Goal: Task Accomplishment & Management: Manage account settings

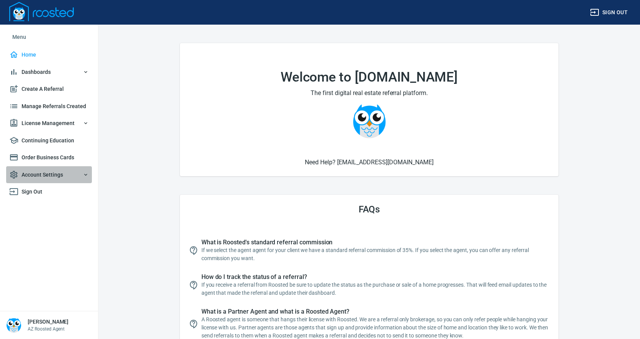
click at [54, 175] on span "Account Settings" at bounding box center [49, 175] width 80 height 10
click at [42, 211] on span "Billing" at bounding box center [55, 212] width 67 height 10
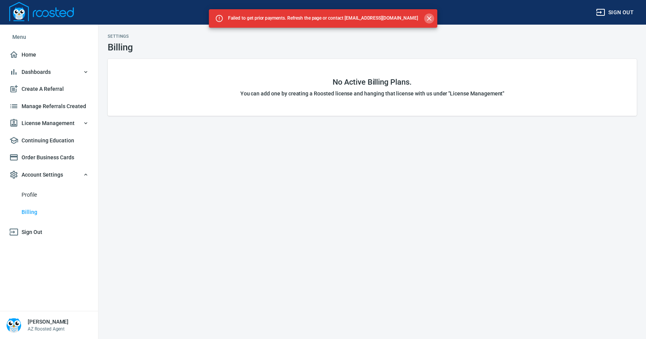
click at [427, 18] on icon "Close" at bounding box center [429, 18] width 5 height 5
click at [425, 17] on icon "Close" at bounding box center [429, 19] width 8 height 8
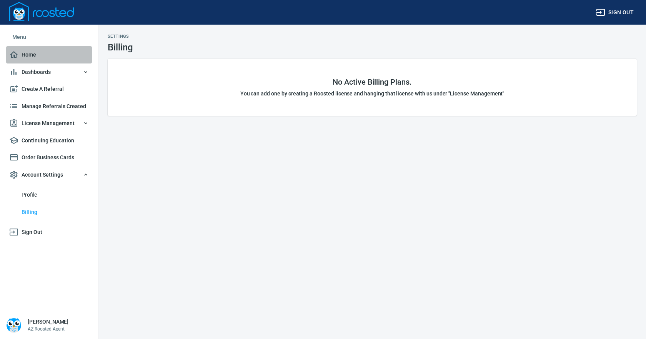
click at [31, 55] on span "Home" at bounding box center [49, 55] width 80 height 10
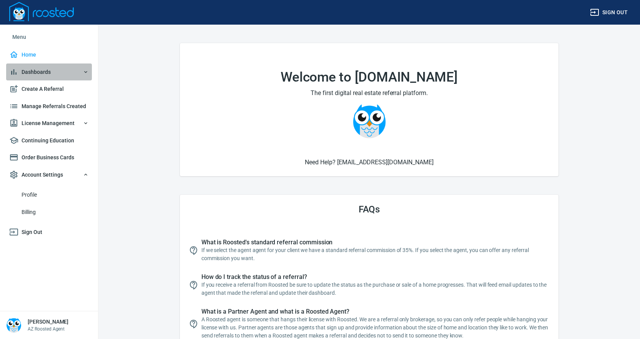
click at [79, 70] on span "Dashboards" at bounding box center [49, 72] width 80 height 10
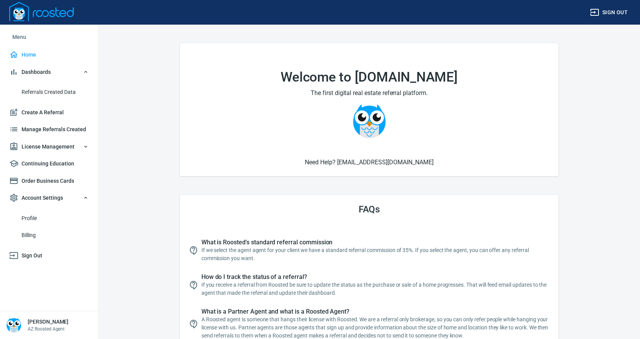
click at [79, 70] on span "Dashboards" at bounding box center [49, 72] width 80 height 10
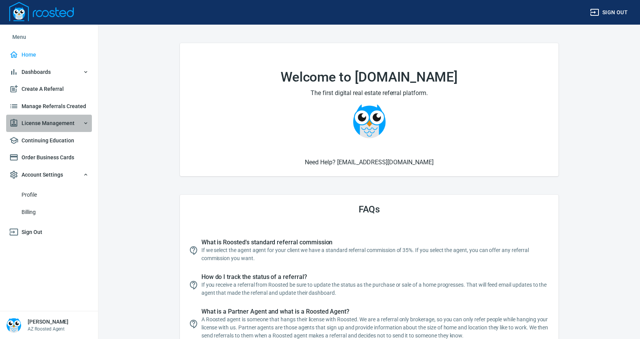
click at [47, 123] on span "License Management" at bounding box center [49, 123] width 80 height 10
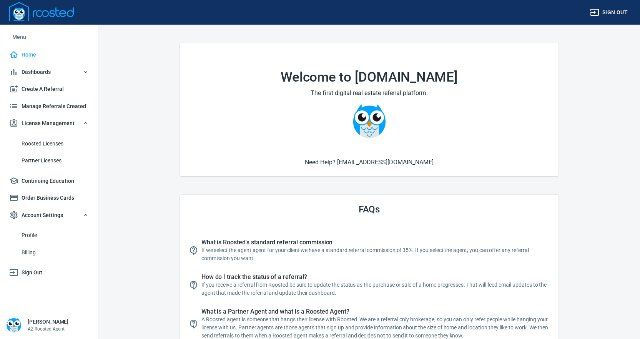
click at [47, 123] on span "License Management" at bounding box center [49, 123] width 80 height 10
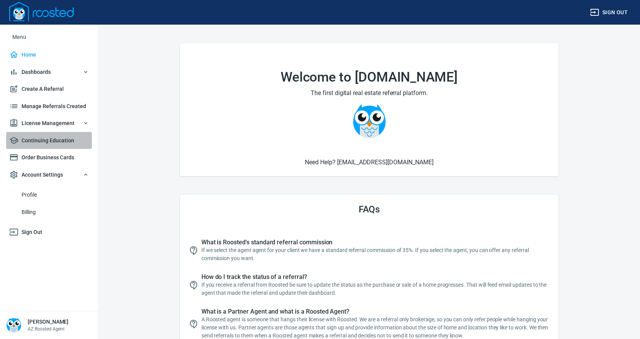
click at [48, 142] on span "Continuing Education" at bounding box center [49, 141] width 80 height 10
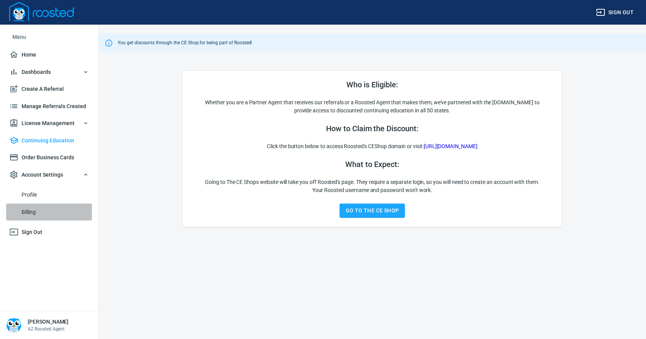
click at [34, 211] on span "Billing" at bounding box center [55, 212] width 67 height 10
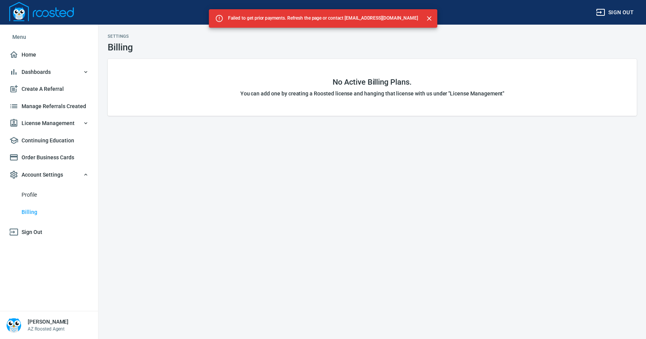
click at [81, 124] on span "License Management" at bounding box center [49, 123] width 80 height 10
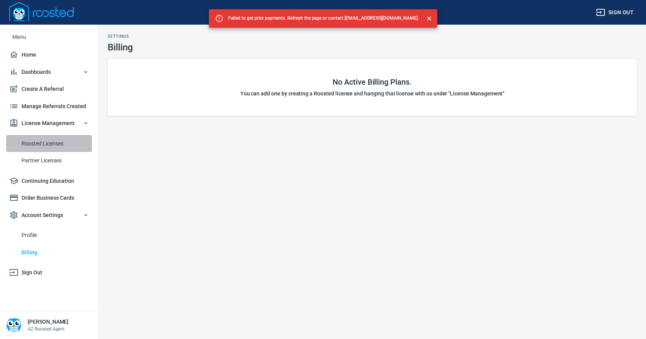
click at [48, 145] on span "Roosted Licenses" at bounding box center [55, 144] width 67 height 10
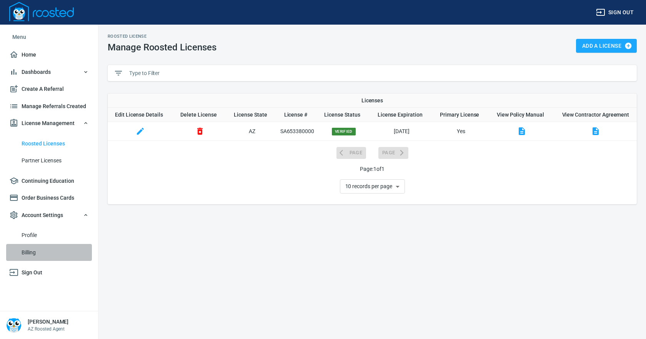
click at [31, 253] on span "Billing" at bounding box center [55, 253] width 67 height 10
